Goal: Use online tool/utility: Use online tool/utility

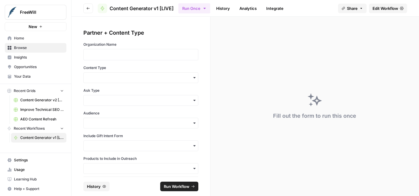
click at [176, 59] on div at bounding box center [140, 54] width 115 height 11
click at [135, 164] on div "button" at bounding box center [140, 168] width 115 height 11
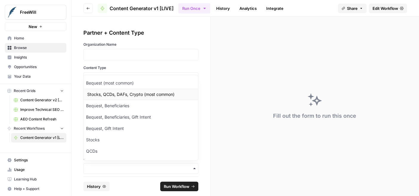
click at [145, 97] on div "Stocks, QCDs, DAFs, Crypto (most common)" at bounding box center [141, 94] width 114 height 11
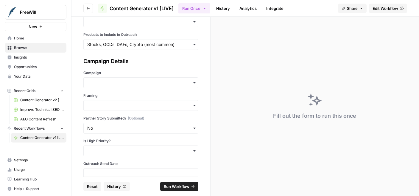
scroll to position [119, 0]
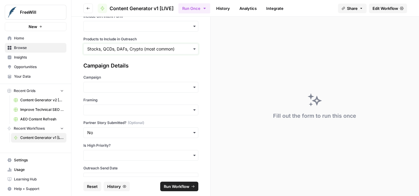
click at [160, 49] on input "Products to Include in Outreach" at bounding box center [140, 49] width 107 height 6
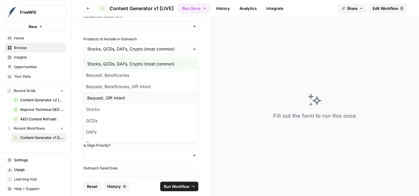
scroll to position [0, 0]
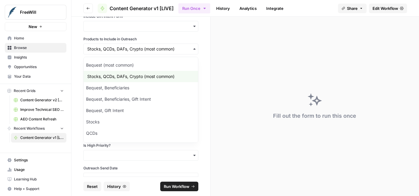
click at [167, 52] on div "button" at bounding box center [140, 49] width 115 height 11
